Goal: Task Accomplishment & Management: Manage account settings

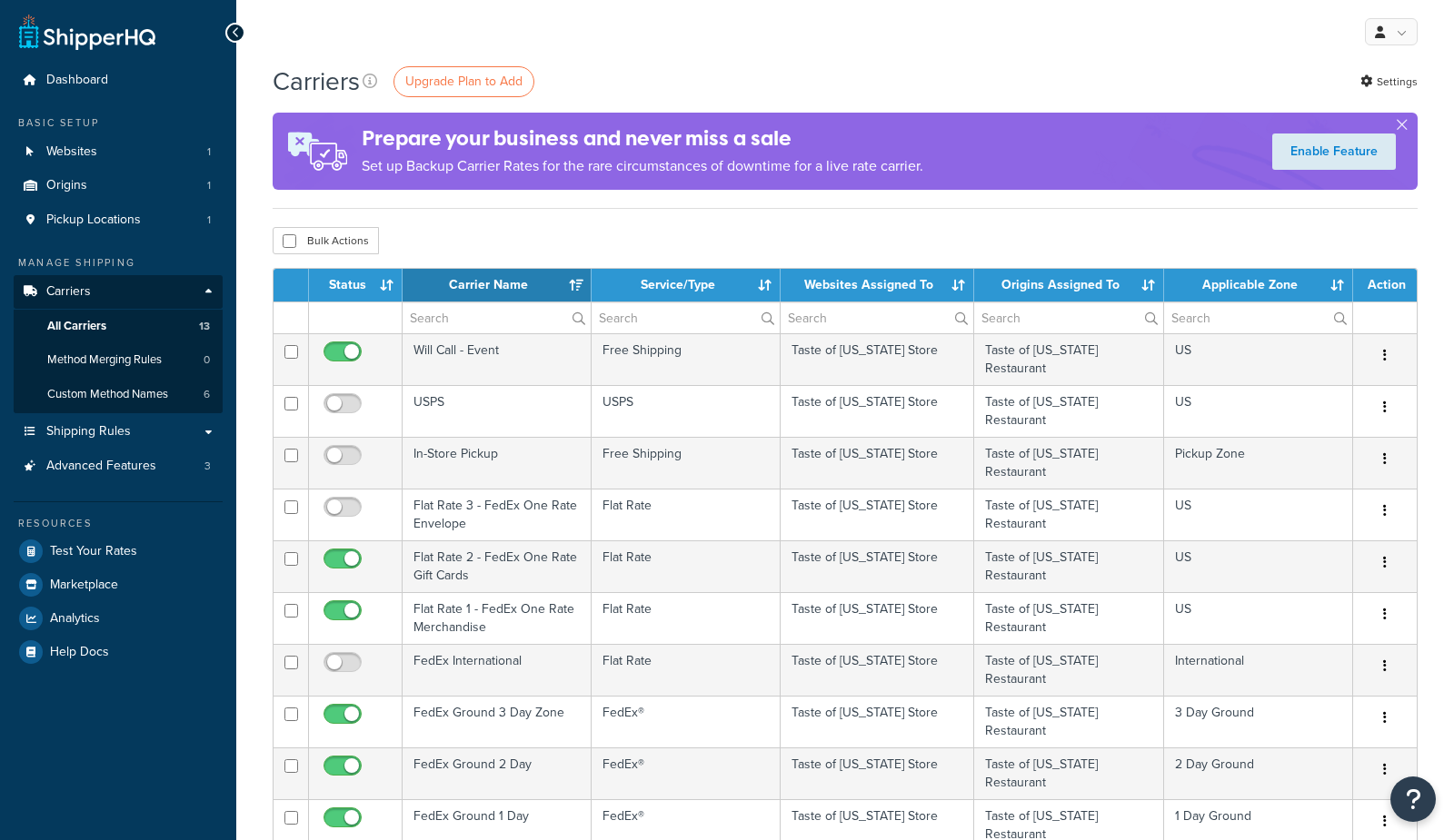
select select "15"
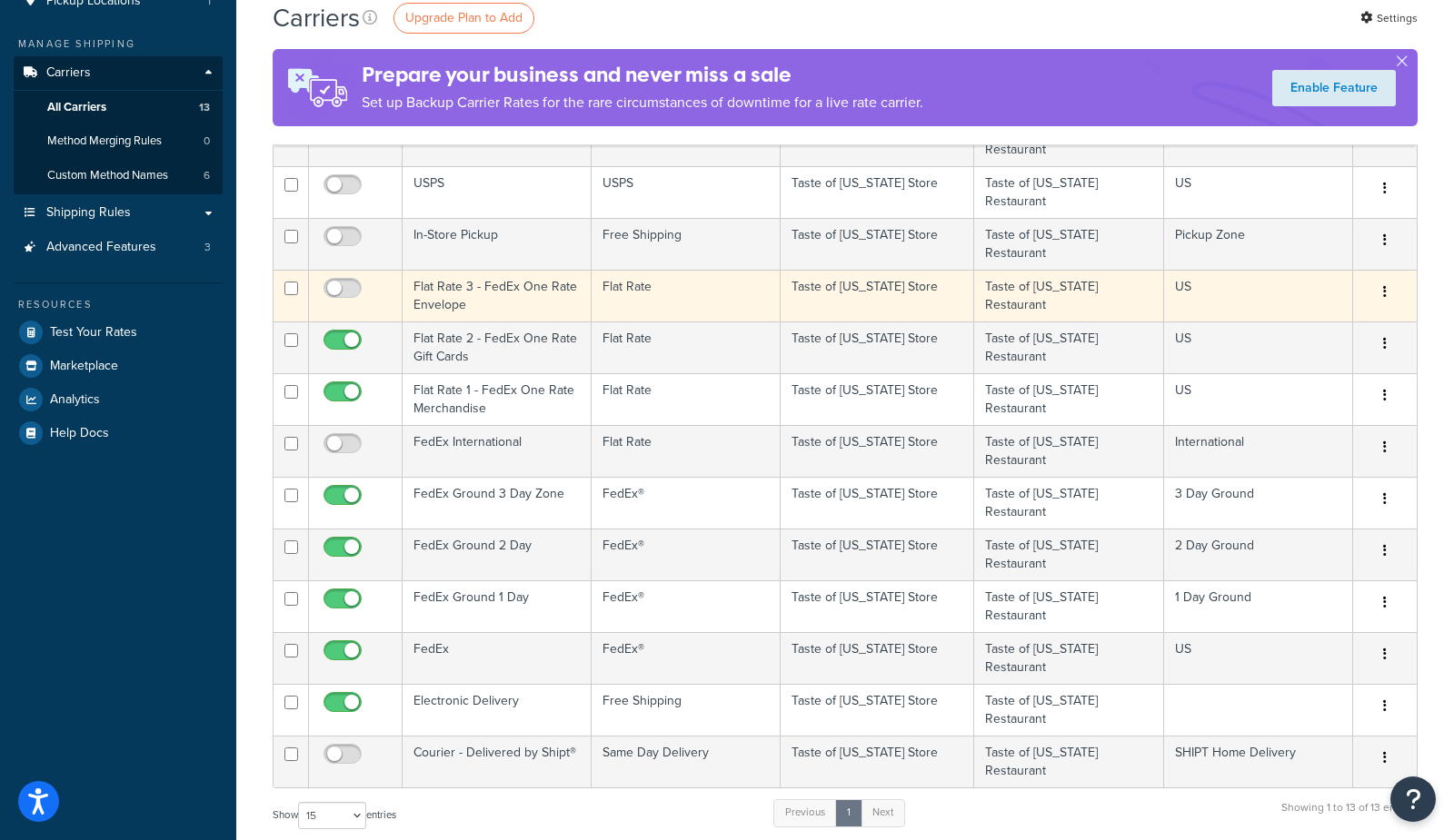
scroll to position [197, 0]
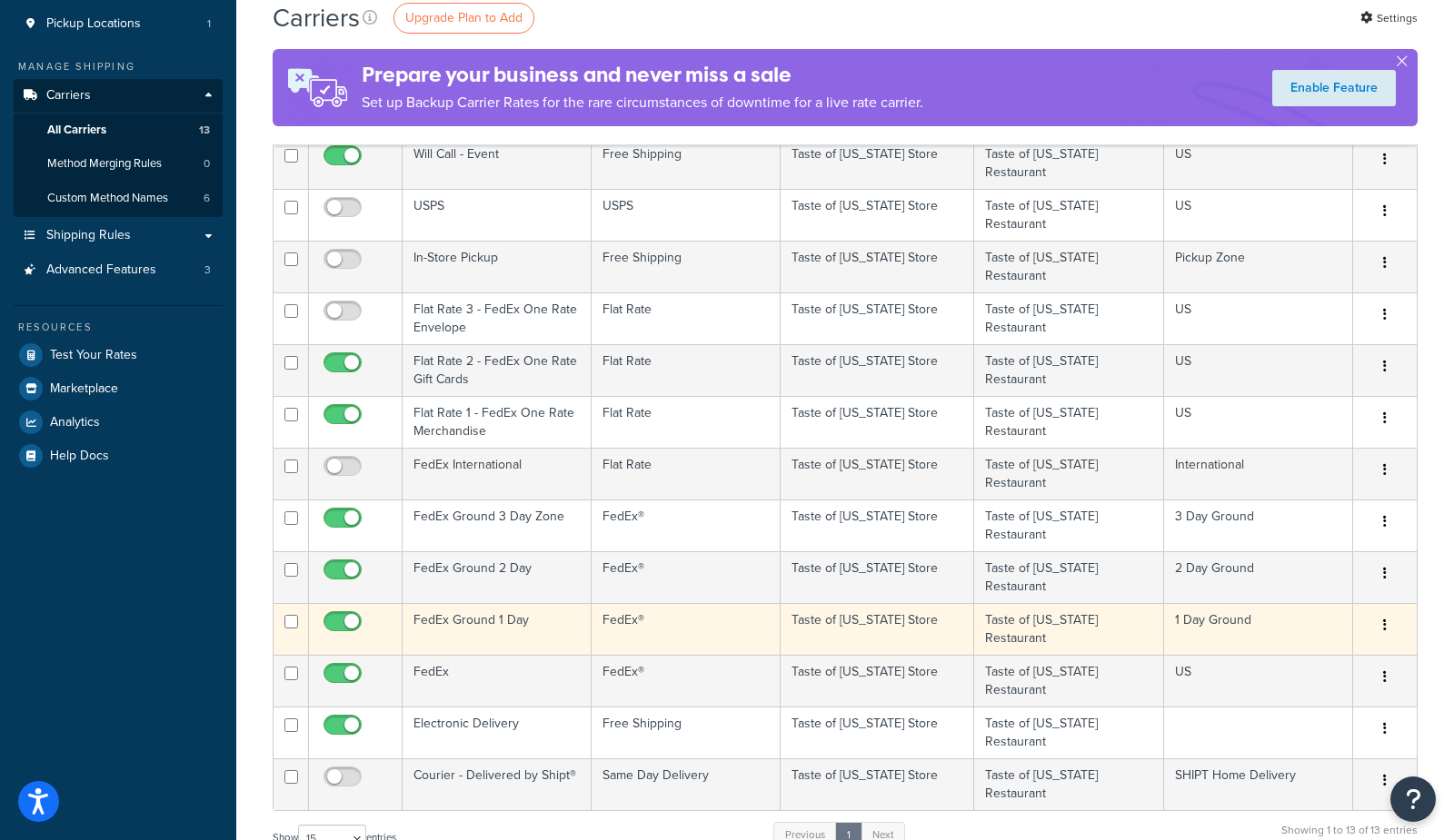
click at [433, 603] on td "FedEx Ground 1 Day" at bounding box center [497, 629] width 189 height 51
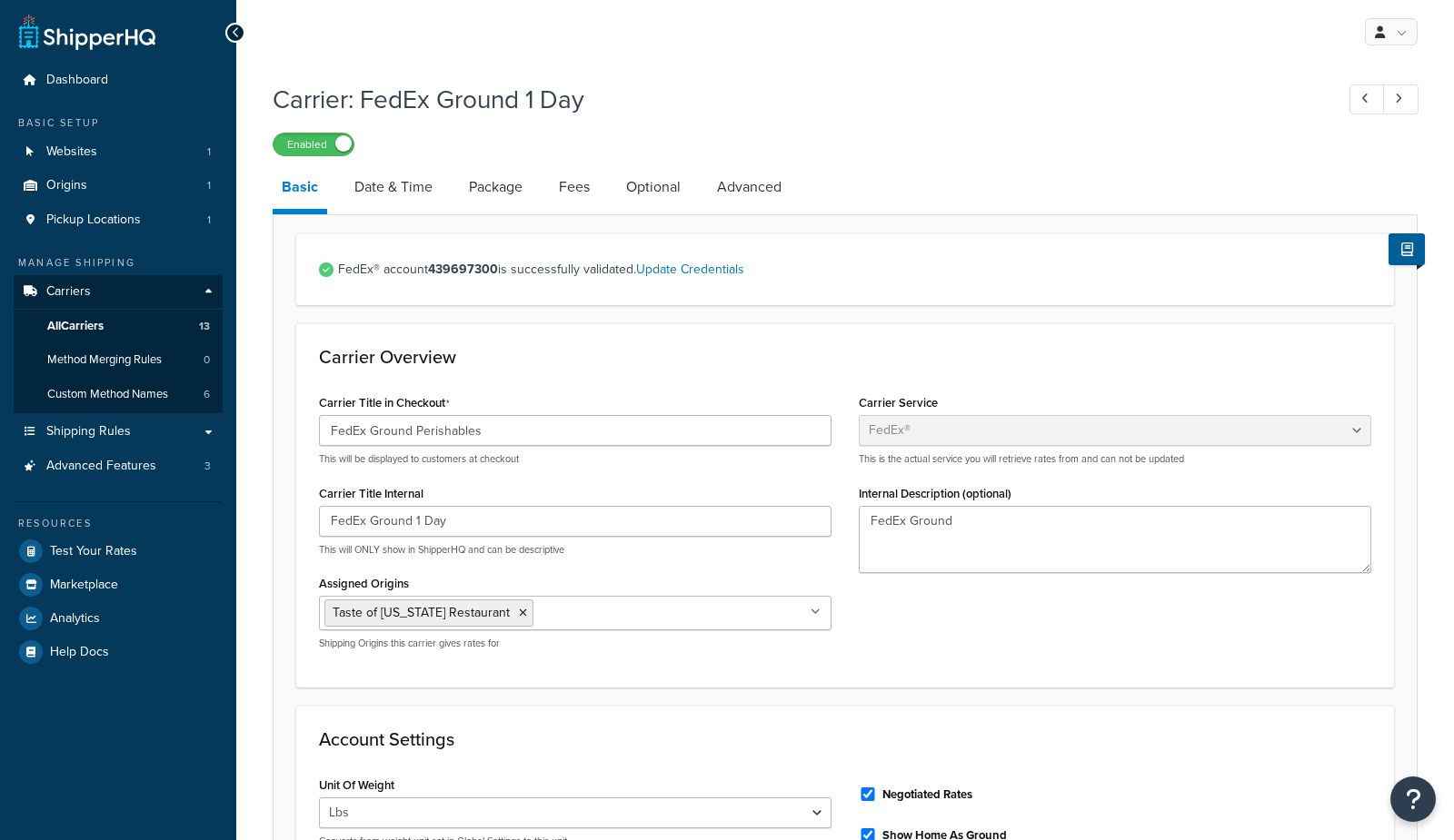
select select "fedEx"
select select "REGULAR_PICKUP"
select select "YOUR_PACKAGING"
click at [404, 182] on link "Date & Time" at bounding box center [393, 187] width 97 height 43
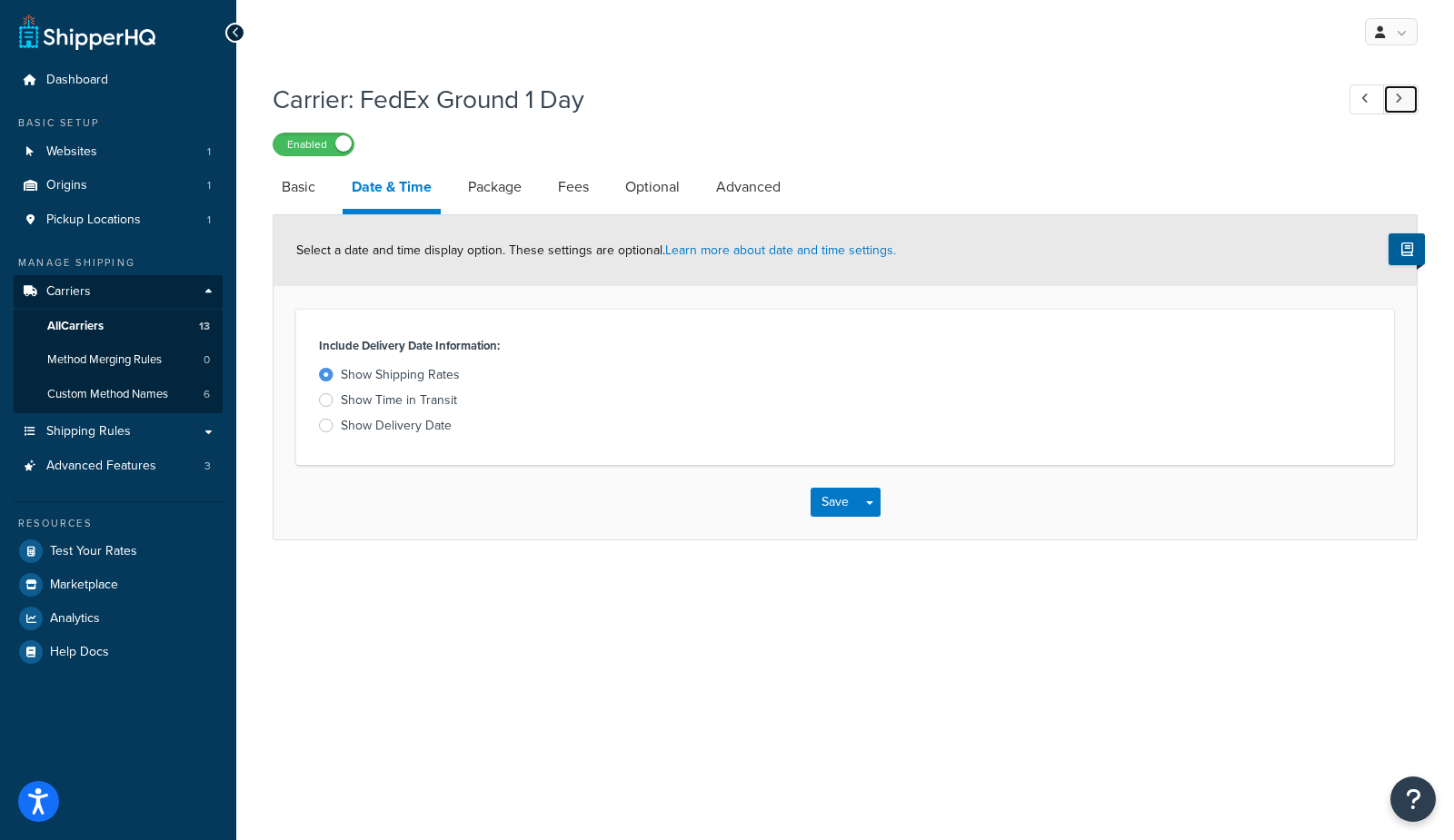
click at [1396, 100] on icon at bounding box center [1398, 98] width 7 height 12
click at [1395, 98] on icon at bounding box center [1398, 98] width 7 height 12
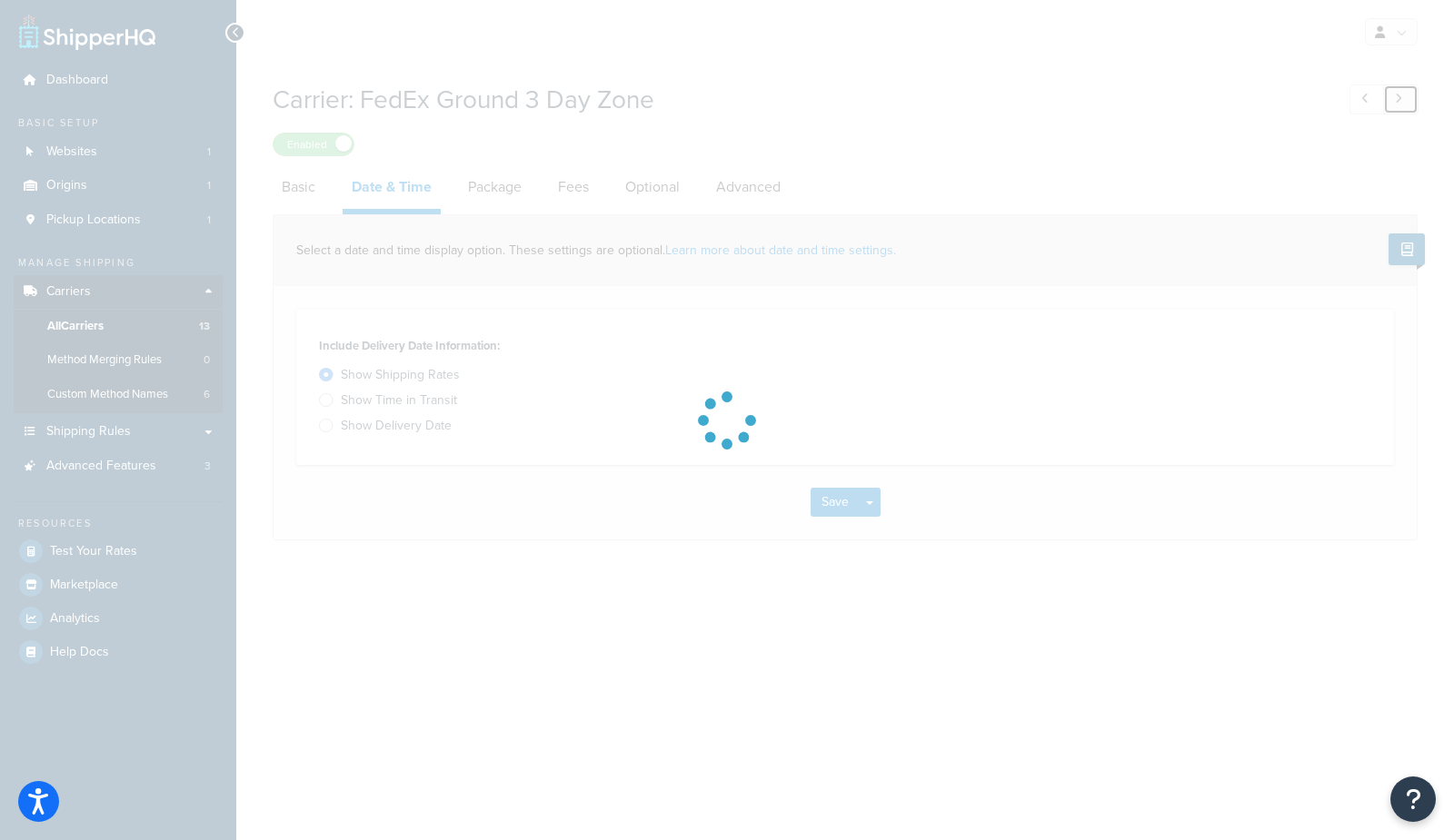
select select "sameday"
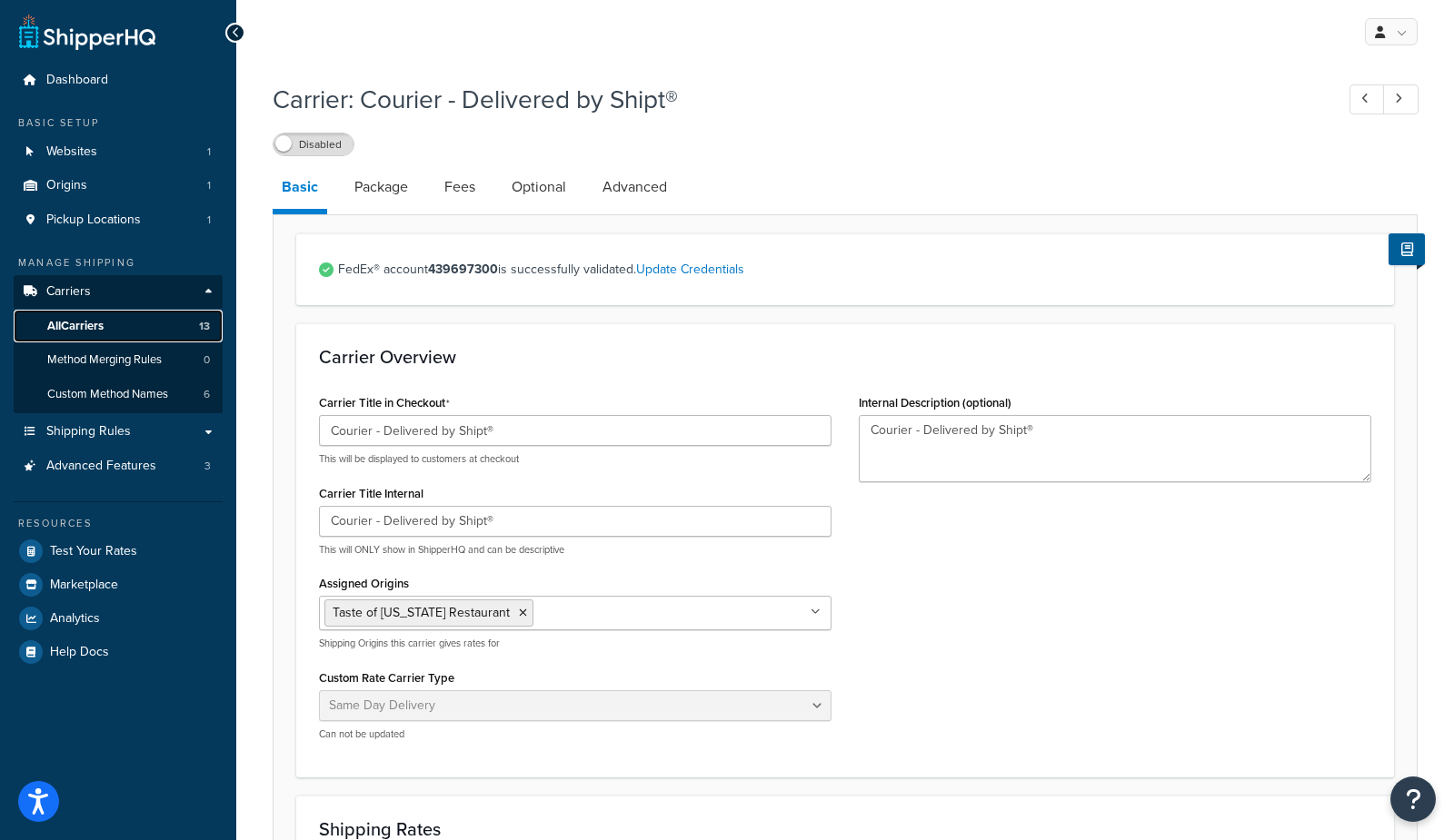
click at [51, 325] on span "All Carriers" at bounding box center [74, 326] width 56 height 16
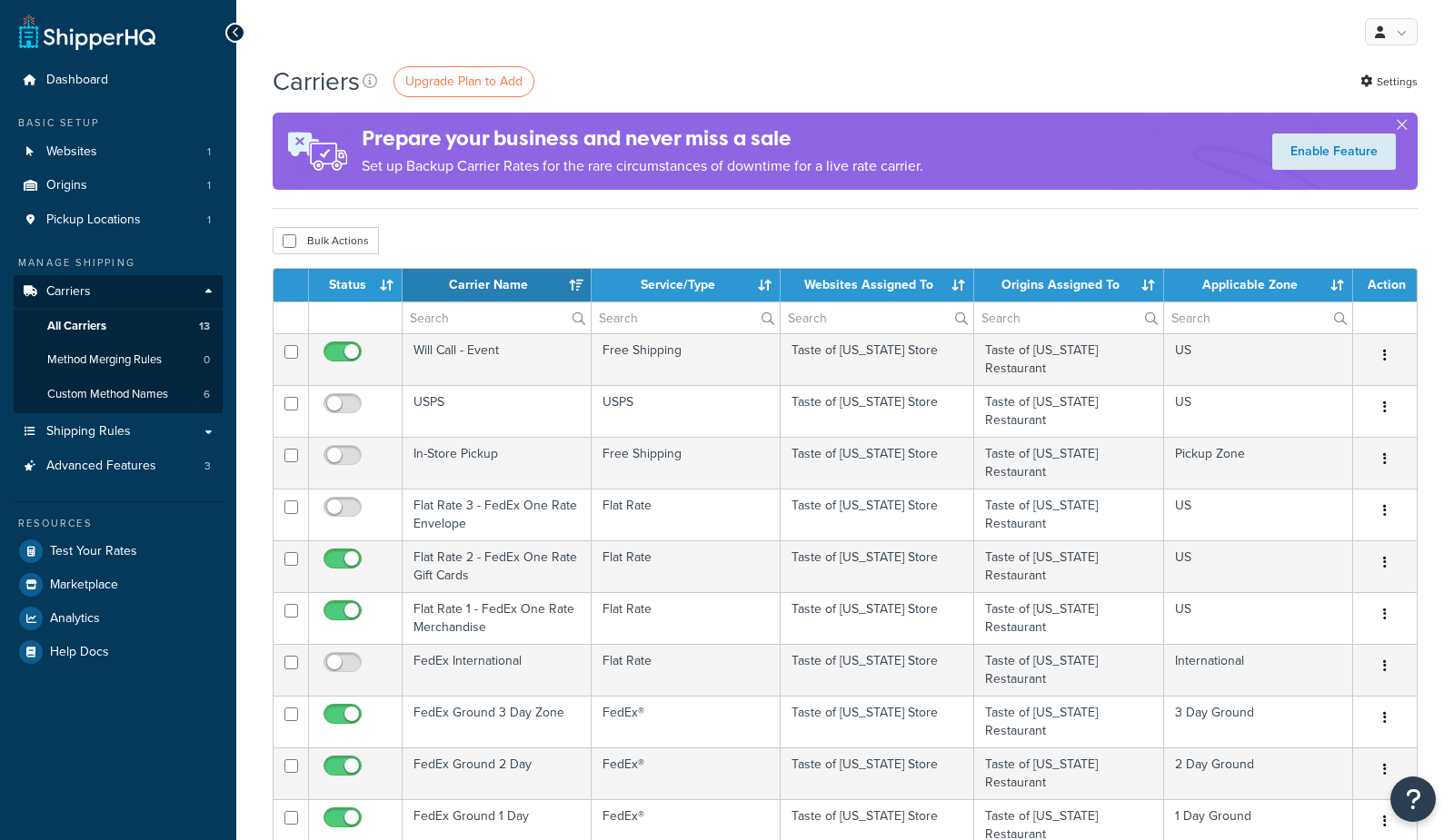
select select "15"
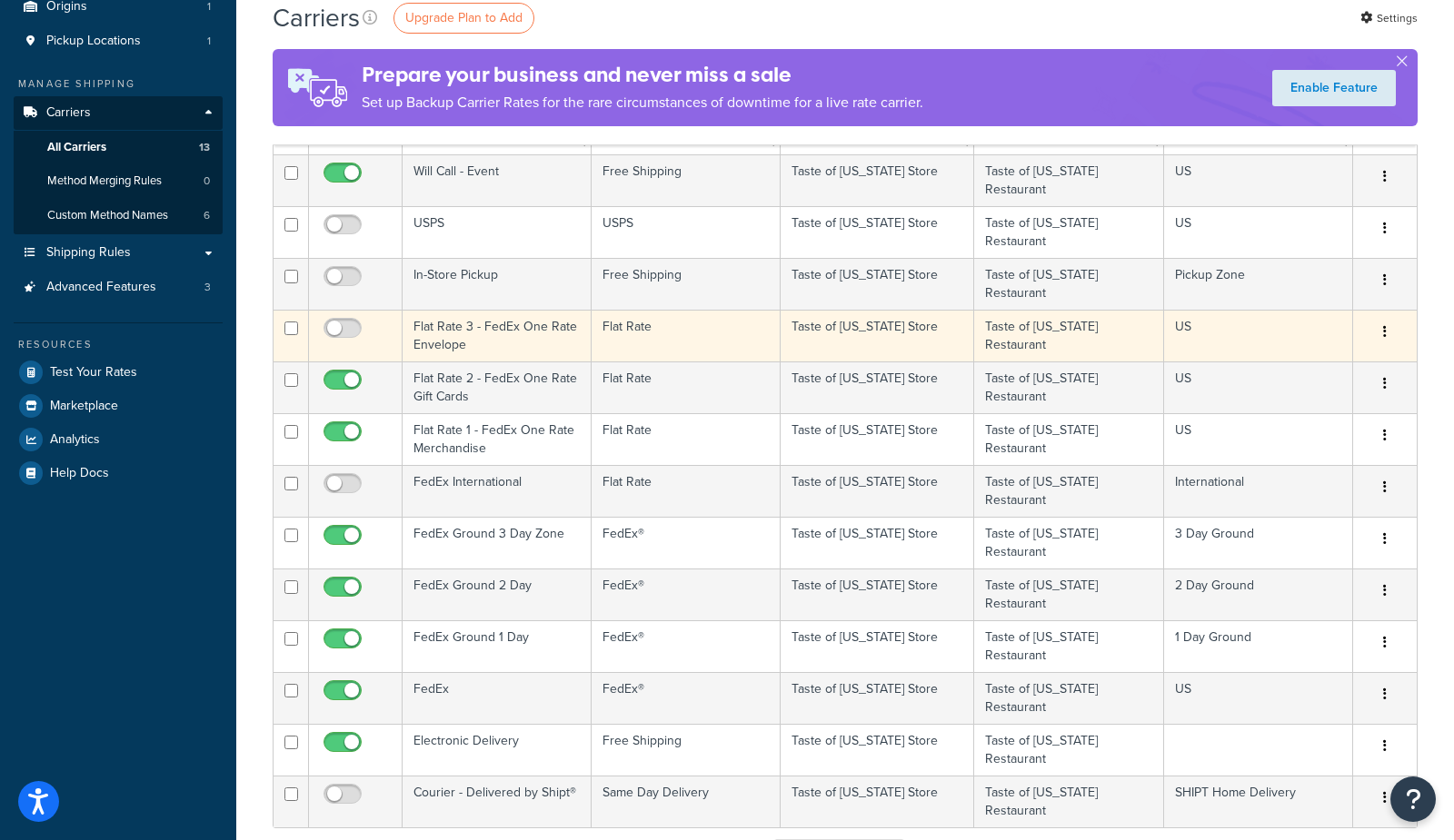
scroll to position [178, 0]
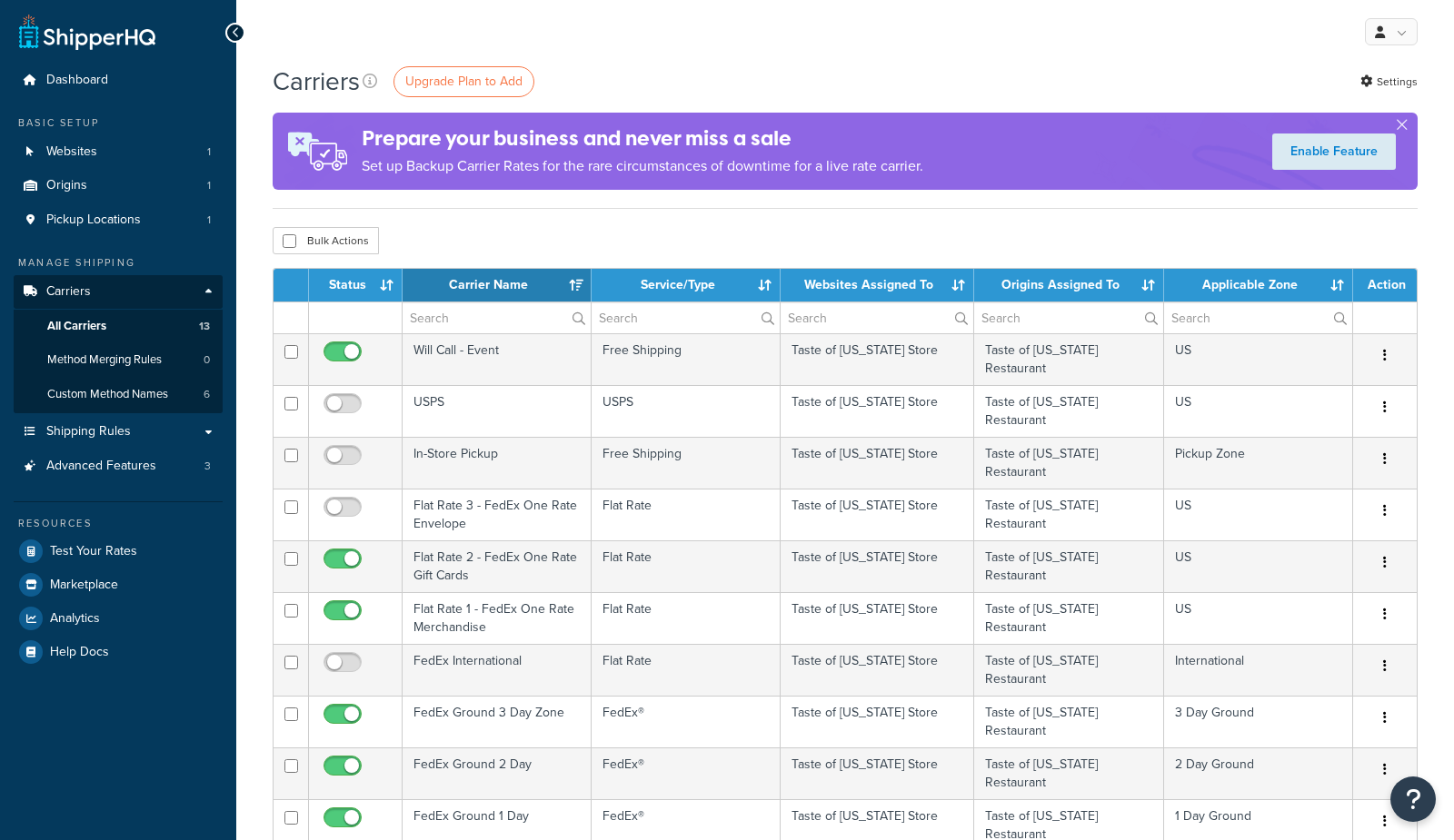
select select "15"
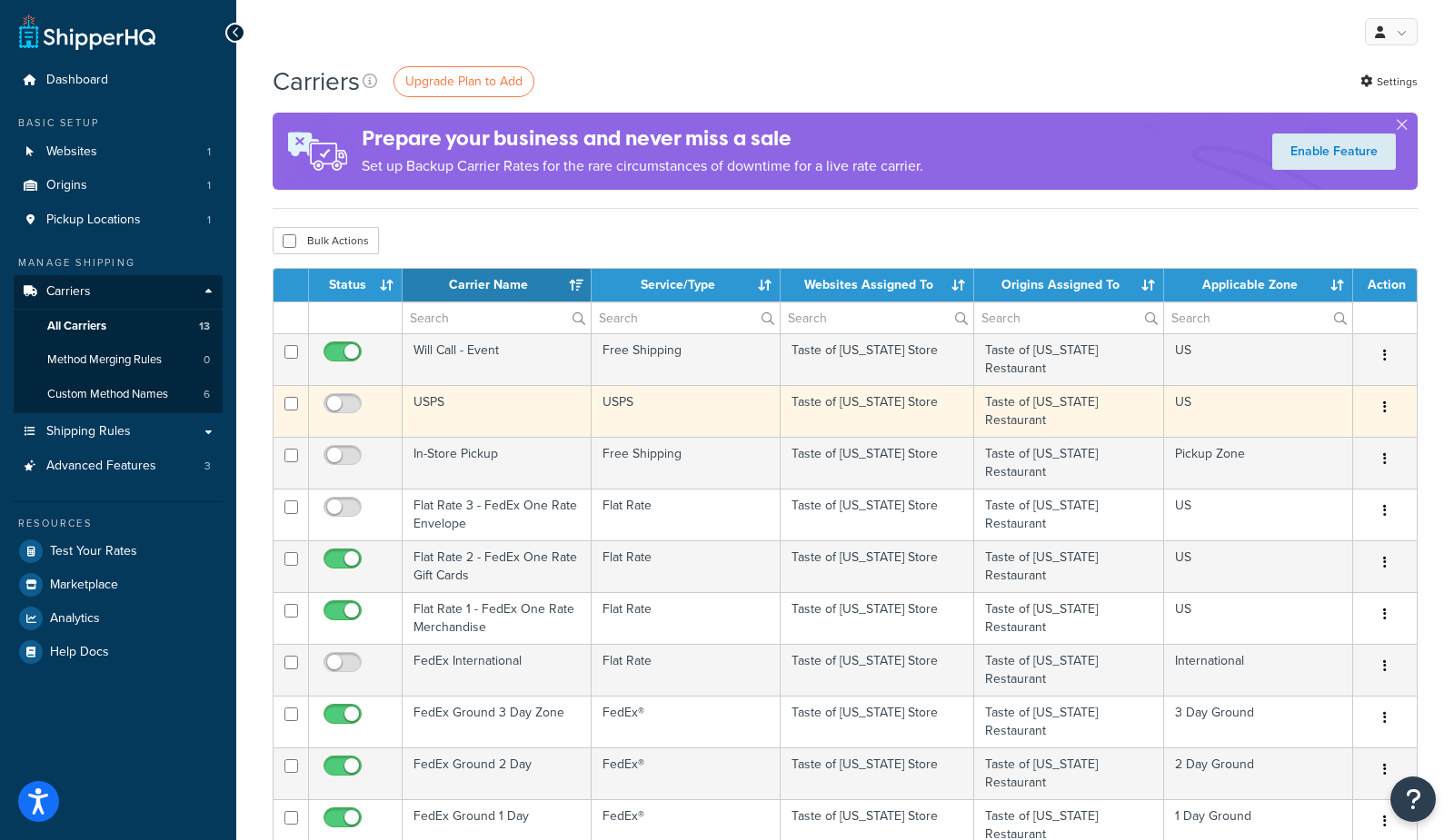
click at [452, 407] on td "USPS" at bounding box center [497, 411] width 189 height 51
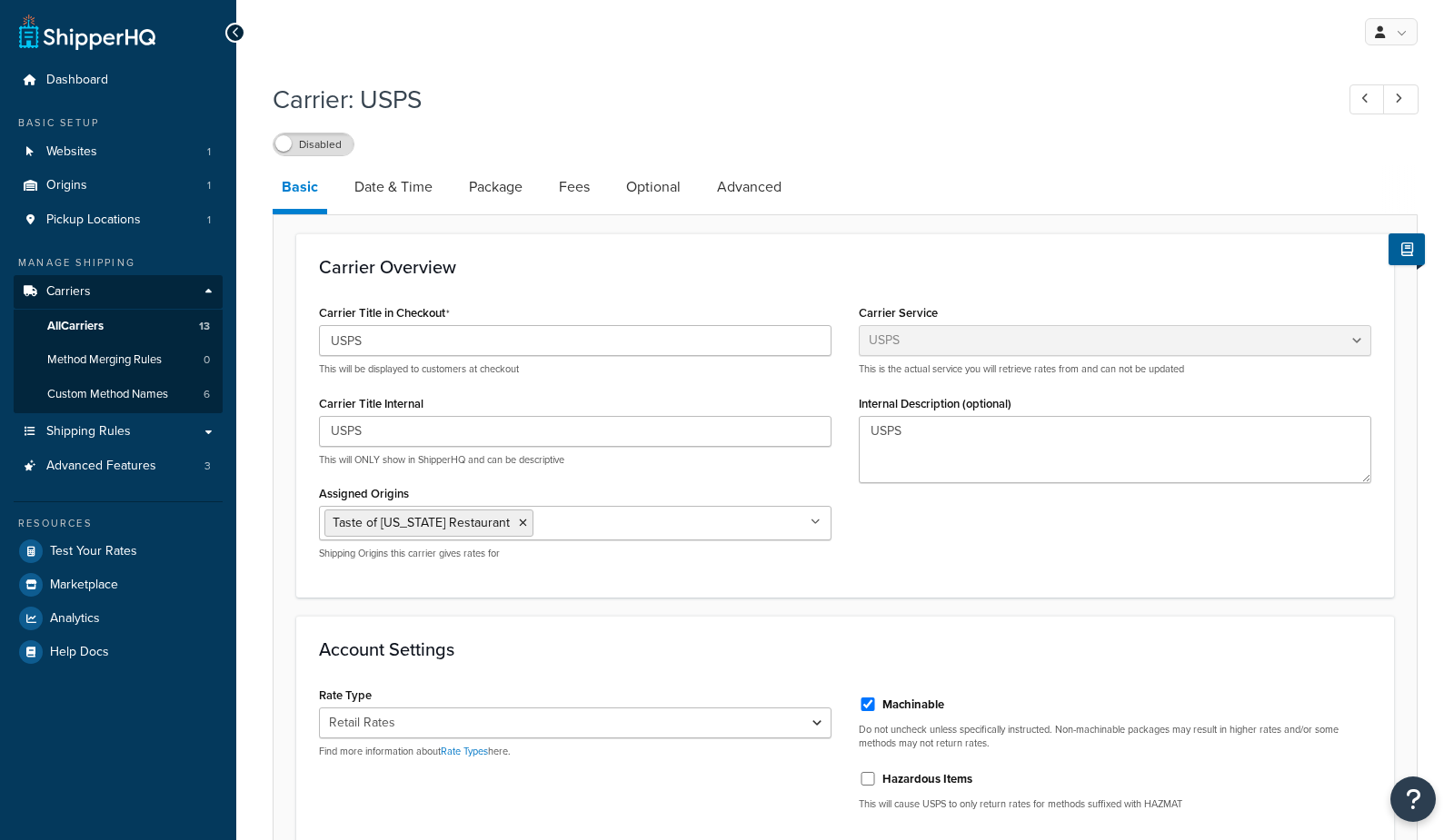
select select "usps"
click at [413, 193] on link "Date & Time" at bounding box center [393, 187] width 97 height 43
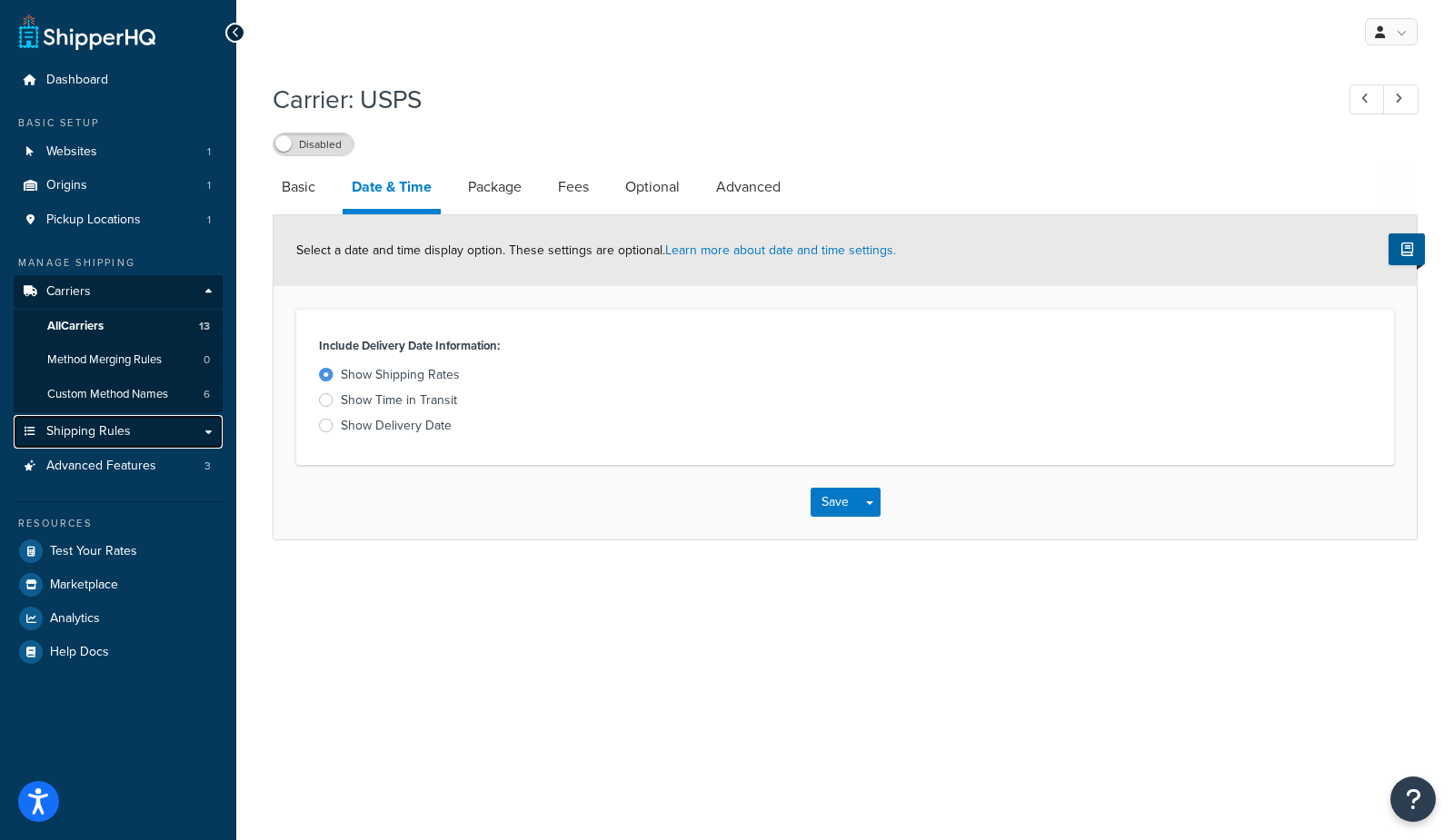
click at [82, 437] on span "Shipping Rules" at bounding box center [88, 432] width 85 height 16
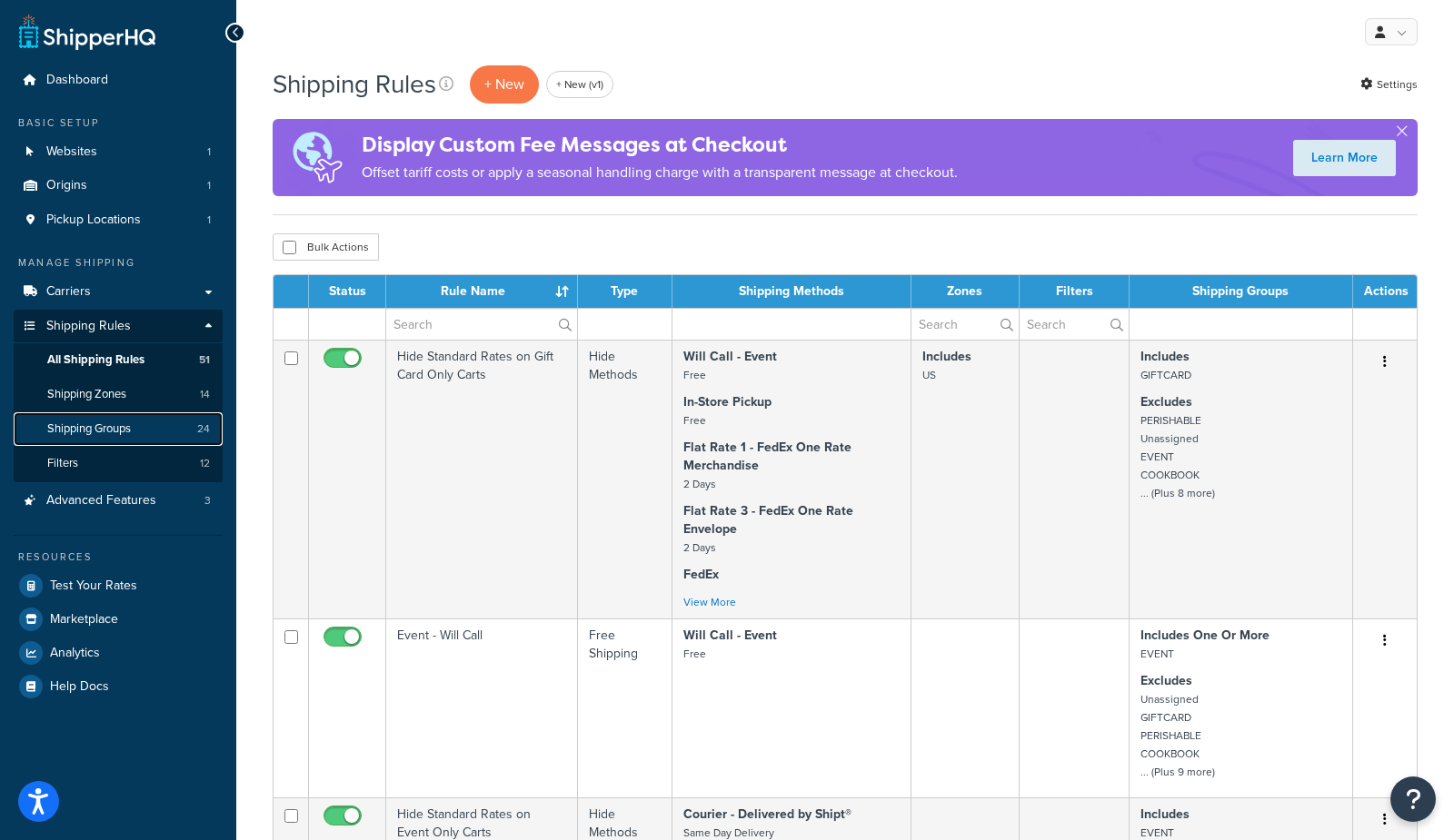
click at [109, 434] on span "Shipping Groups" at bounding box center [88, 429] width 84 height 16
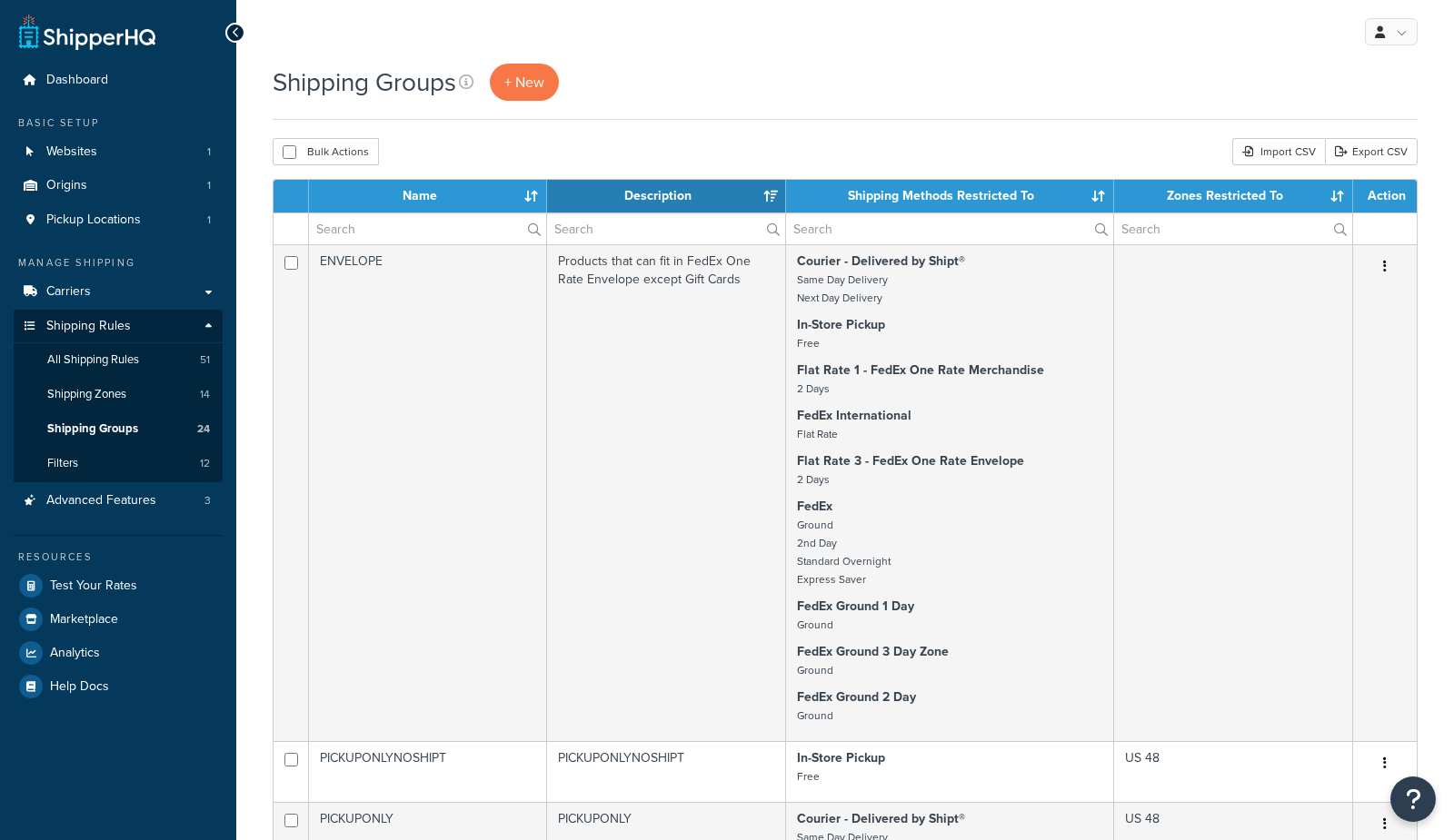
select select "15"
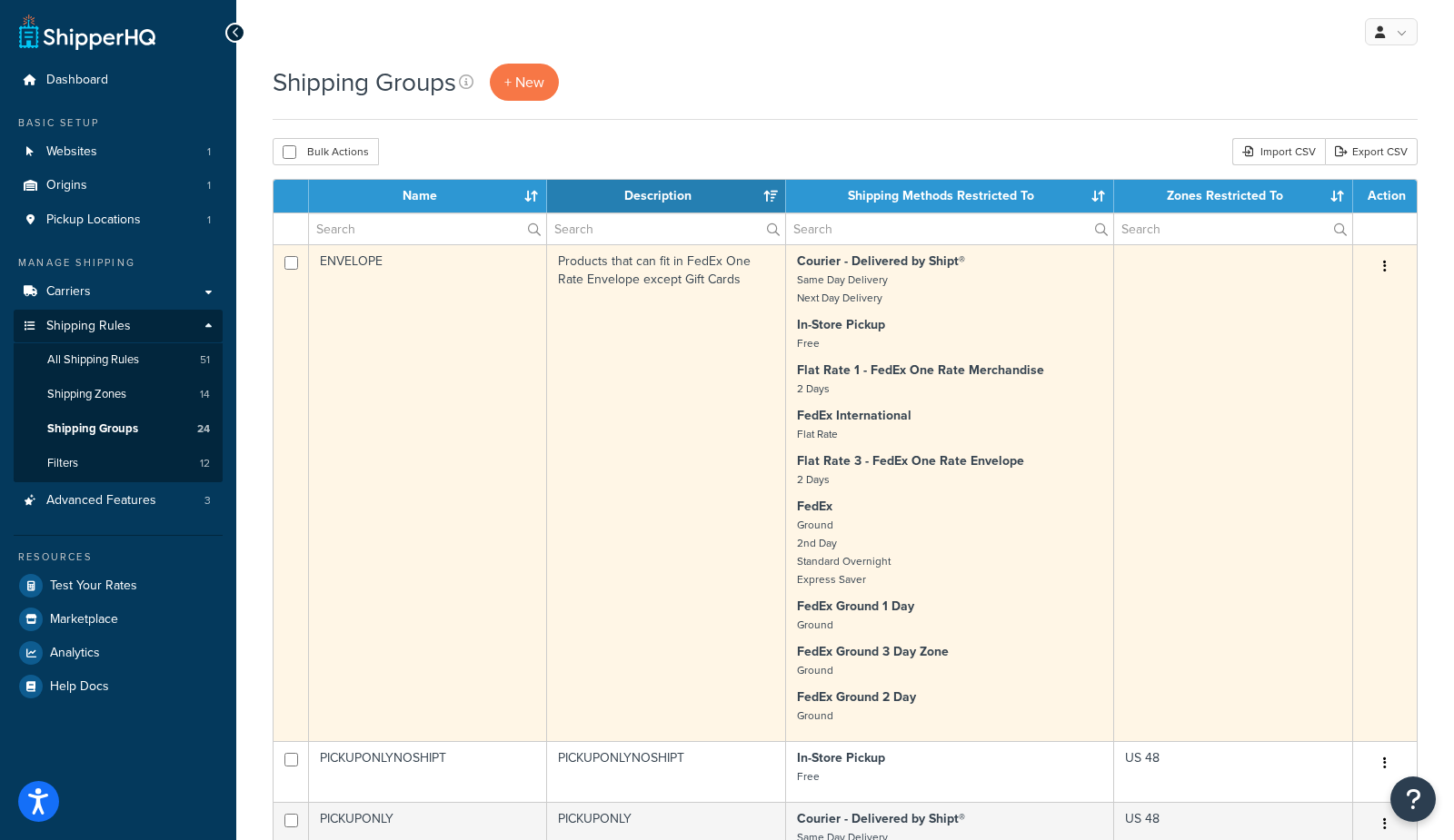
click at [442, 448] on td "ENVELOPE" at bounding box center [427, 493] width 238 height 497
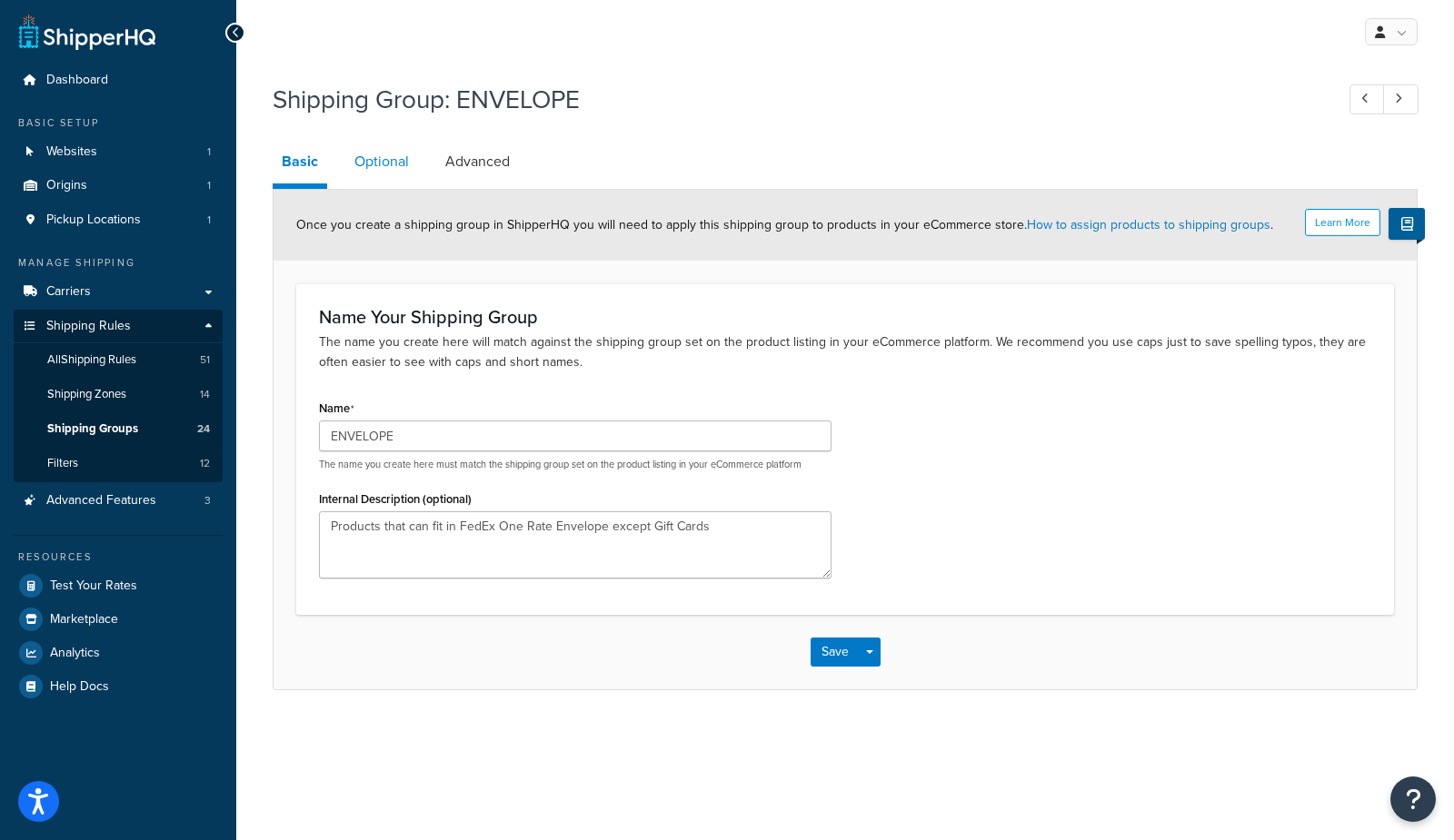
click at [403, 165] on link "Optional" at bounding box center [381, 161] width 73 height 43
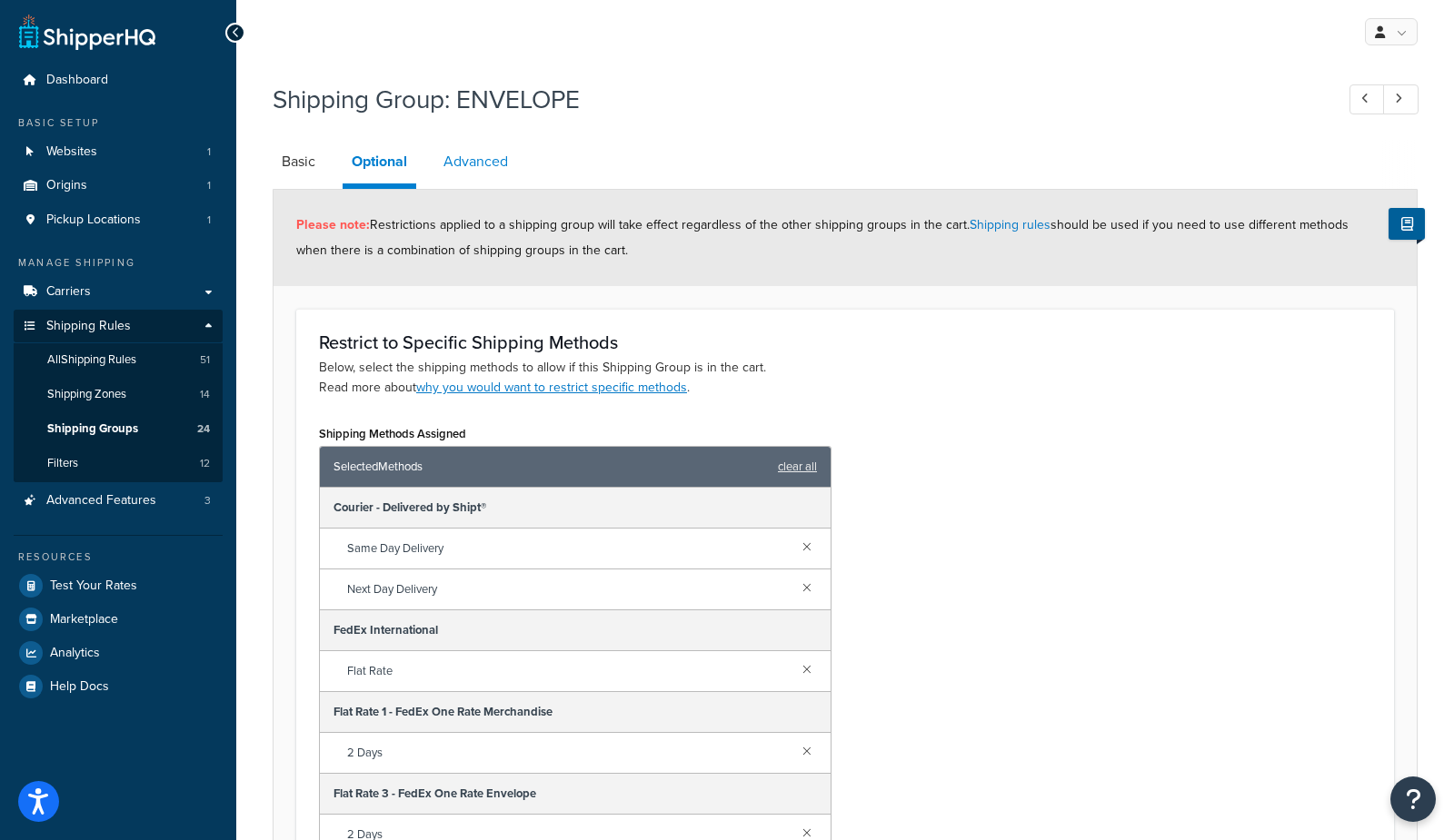
click at [471, 166] on link "Advanced" at bounding box center [475, 161] width 83 height 43
